Goal: Task Accomplishment & Management: Use online tool/utility

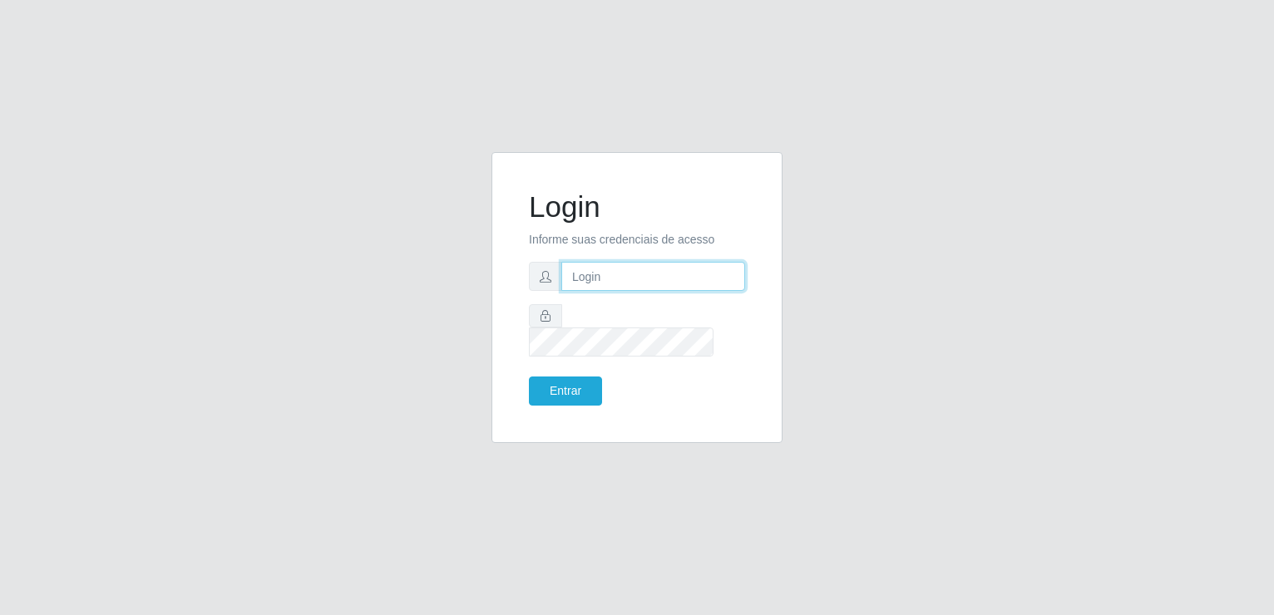
click at [596, 283] on input "text" at bounding box center [653, 276] width 184 height 29
type input "[EMAIL_ADDRESS][DOMAIN_NAME]"
click at [576, 377] on button "Entrar" at bounding box center [565, 391] width 73 height 29
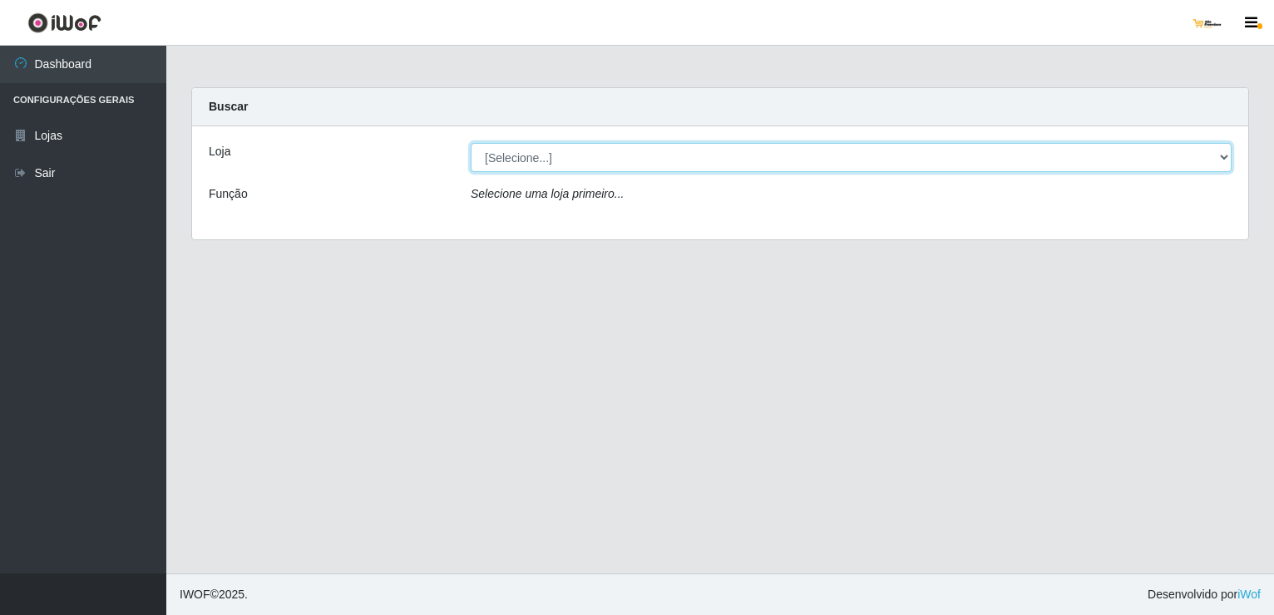
click at [599, 155] on select "[Selecione...] [GEOGRAPHIC_DATA]" at bounding box center [851, 157] width 761 height 29
select select "168"
click at [471, 143] on select "[Selecione...] [GEOGRAPHIC_DATA]" at bounding box center [851, 157] width 761 height 29
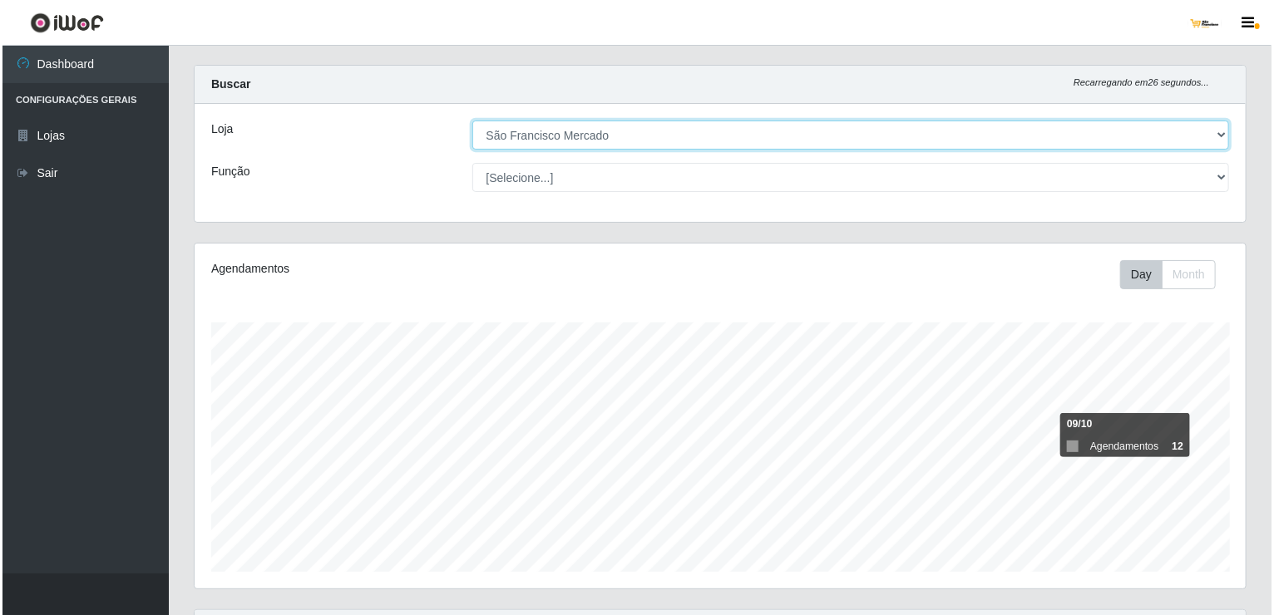
scroll to position [412, 0]
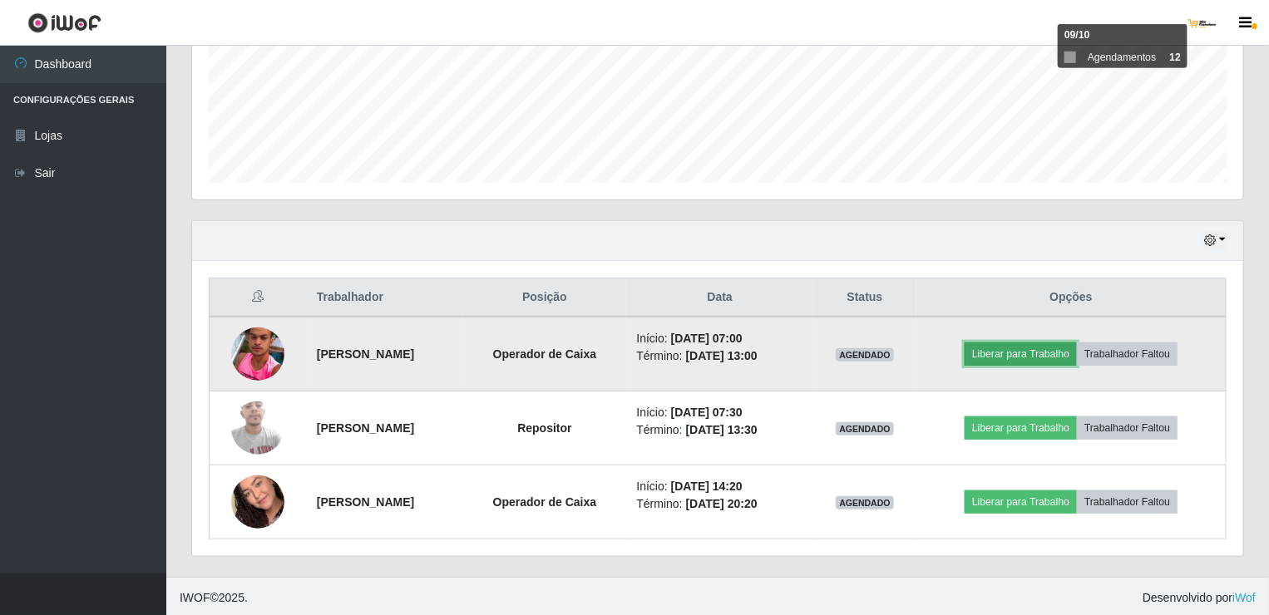
click at [1042, 348] on button "Liberar para Trabalho" at bounding box center [1020, 354] width 112 height 23
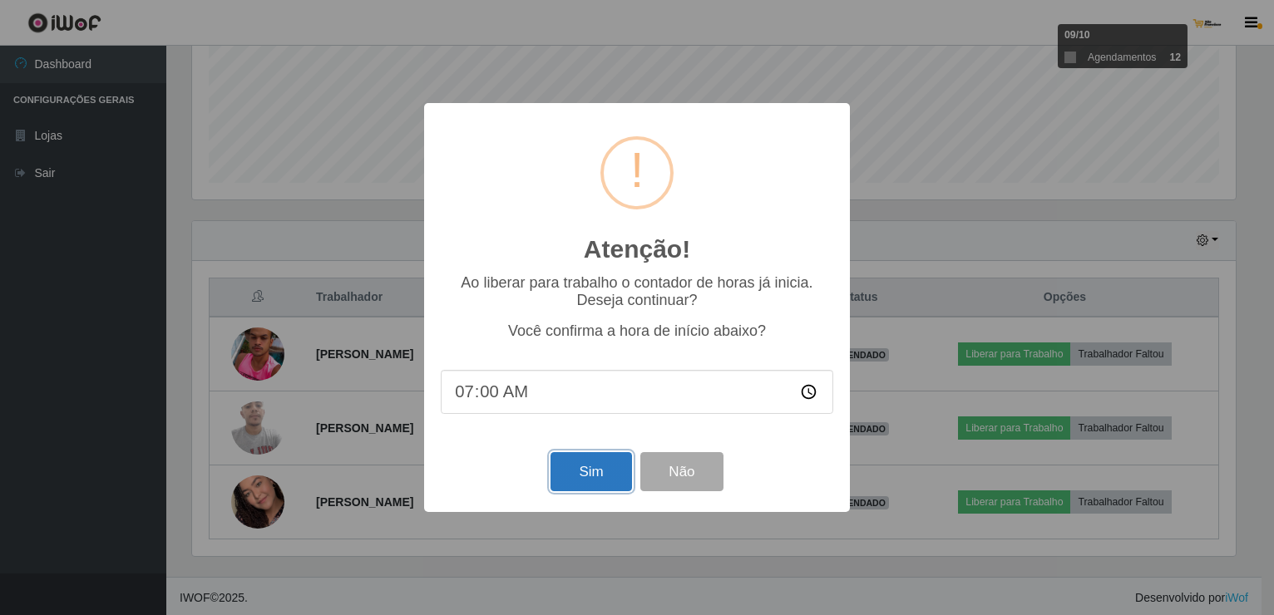
click at [604, 482] on button "Sim" at bounding box center [590, 471] width 81 height 39
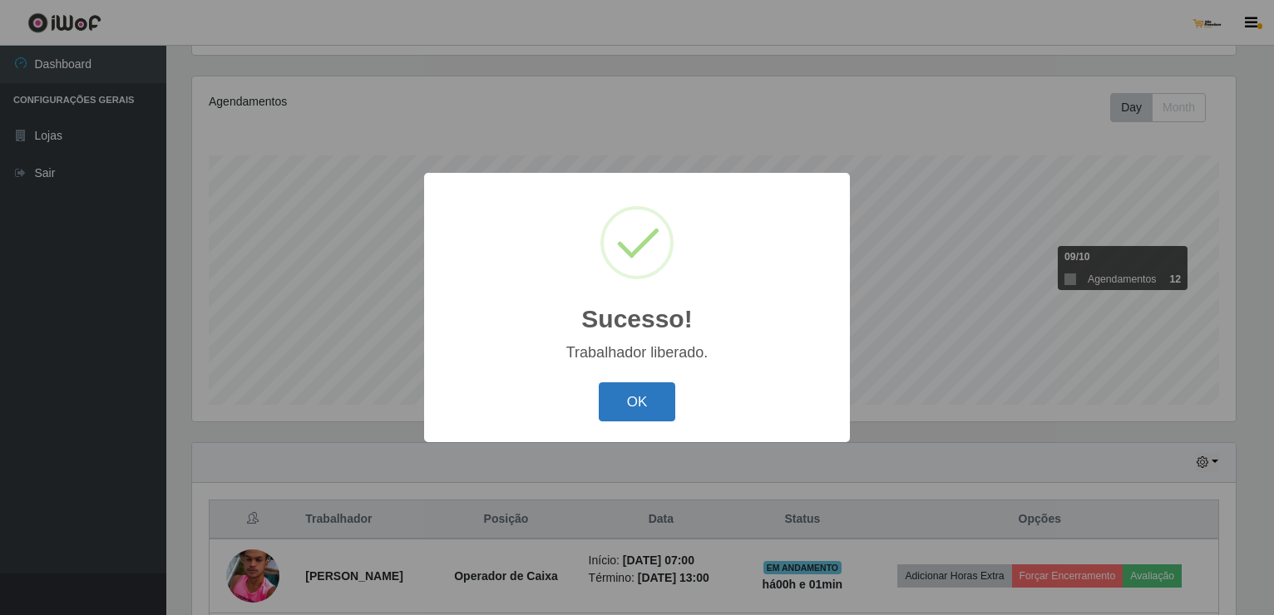
click at [647, 405] on button "OK" at bounding box center [637, 401] width 77 height 39
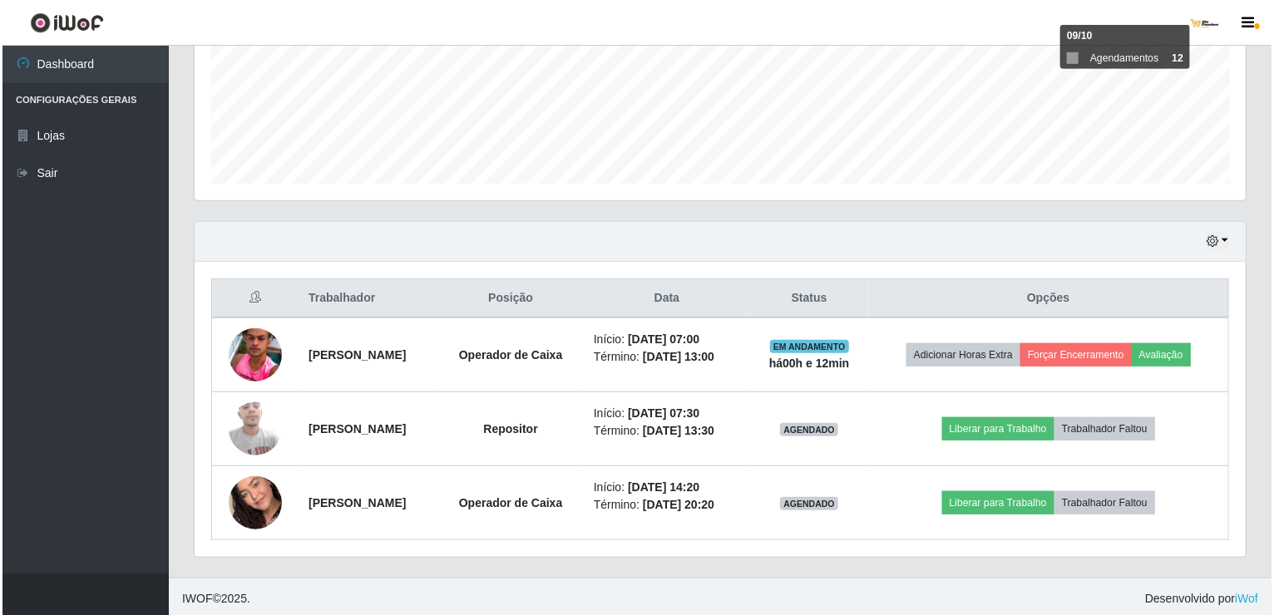
scroll to position [412, 0]
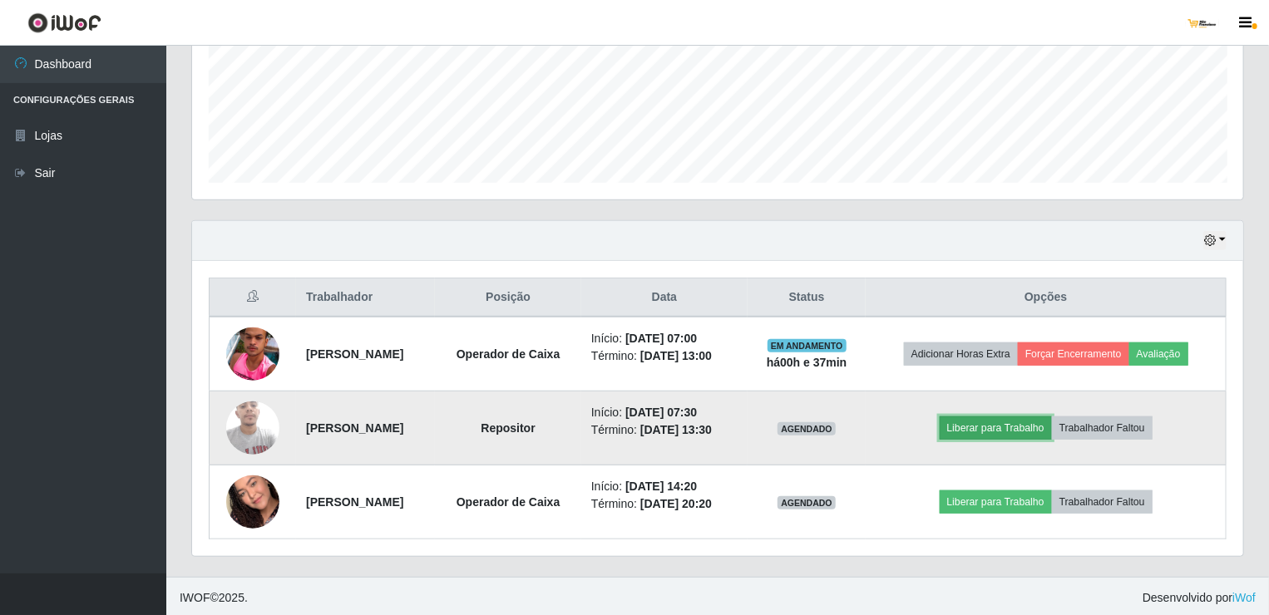
click at [1002, 418] on button "Liberar para Trabalho" at bounding box center [995, 427] width 112 height 23
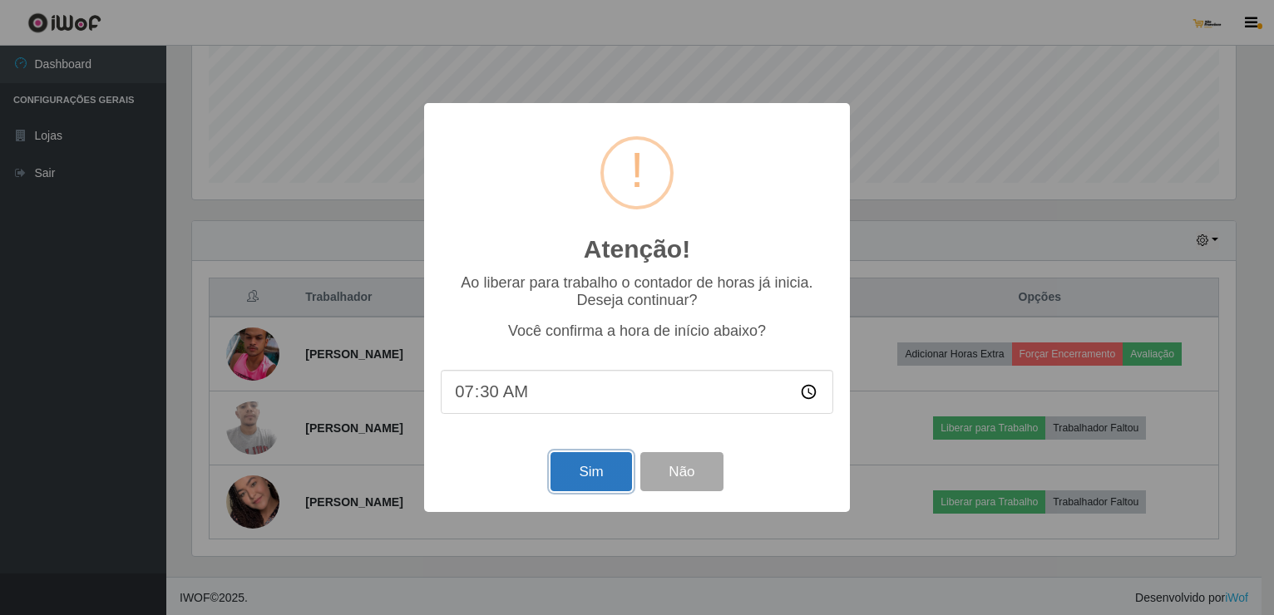
click at [583, 469] on button "Sim" at bounding box center [590, 471] width 81 height 39
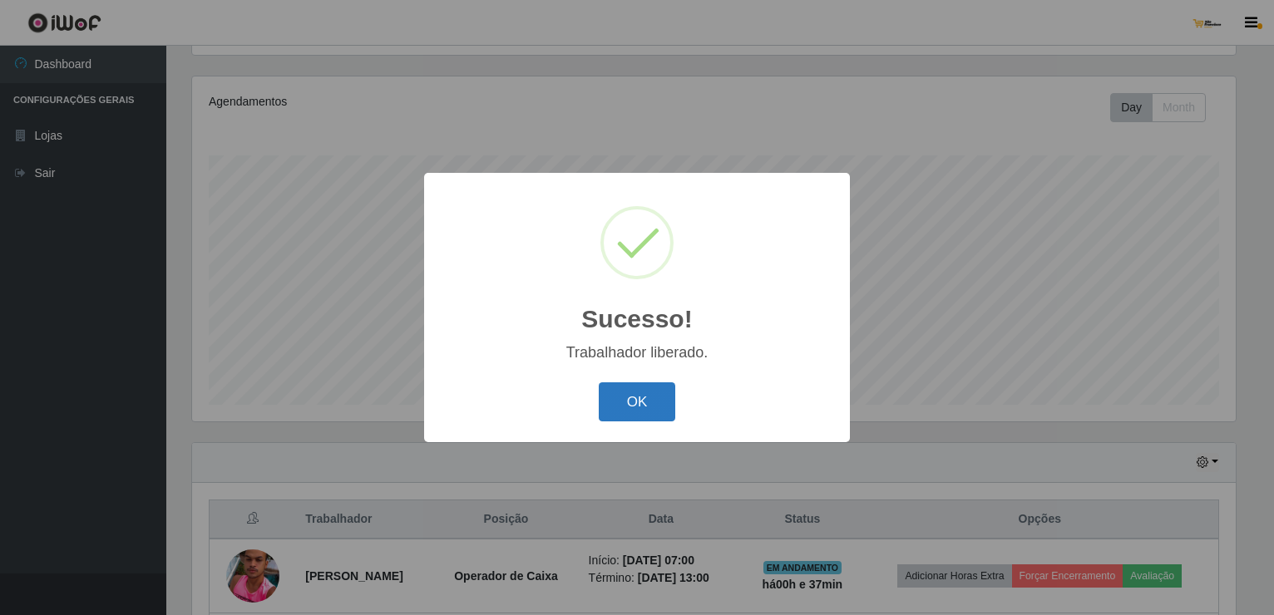
click at [620, 400] on button "OK" at bounding box center [637, 401] width 77 height 39
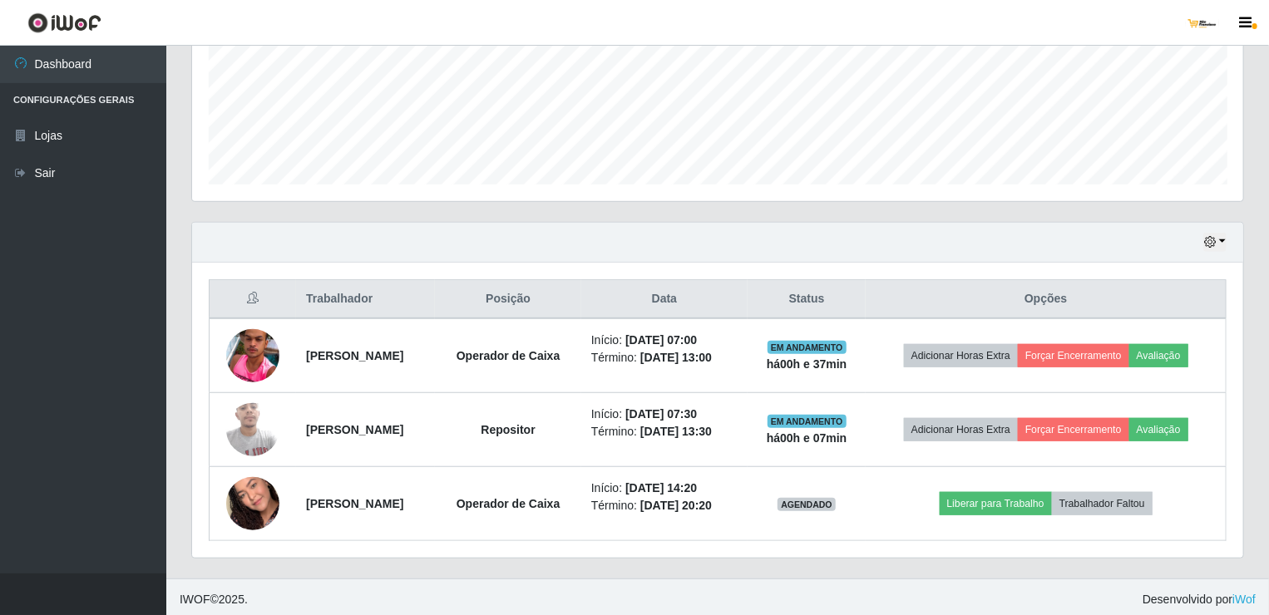
scroll to position [412, 0]
